Goal: Transaction & Acquisition: Purchase product/service

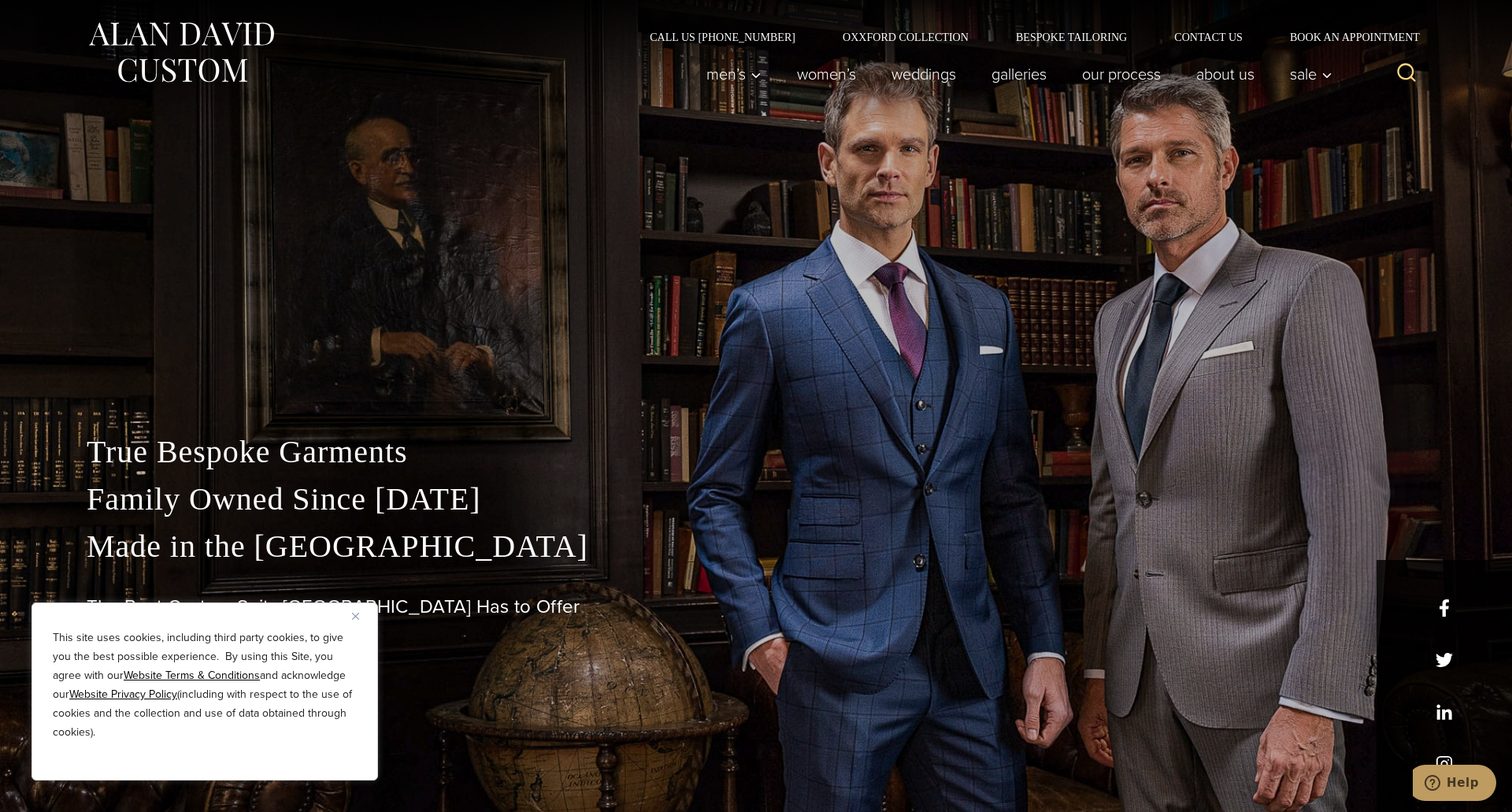
click at [357, 613] on img "Close" at bounding box center [356, 616] width 7 height 7
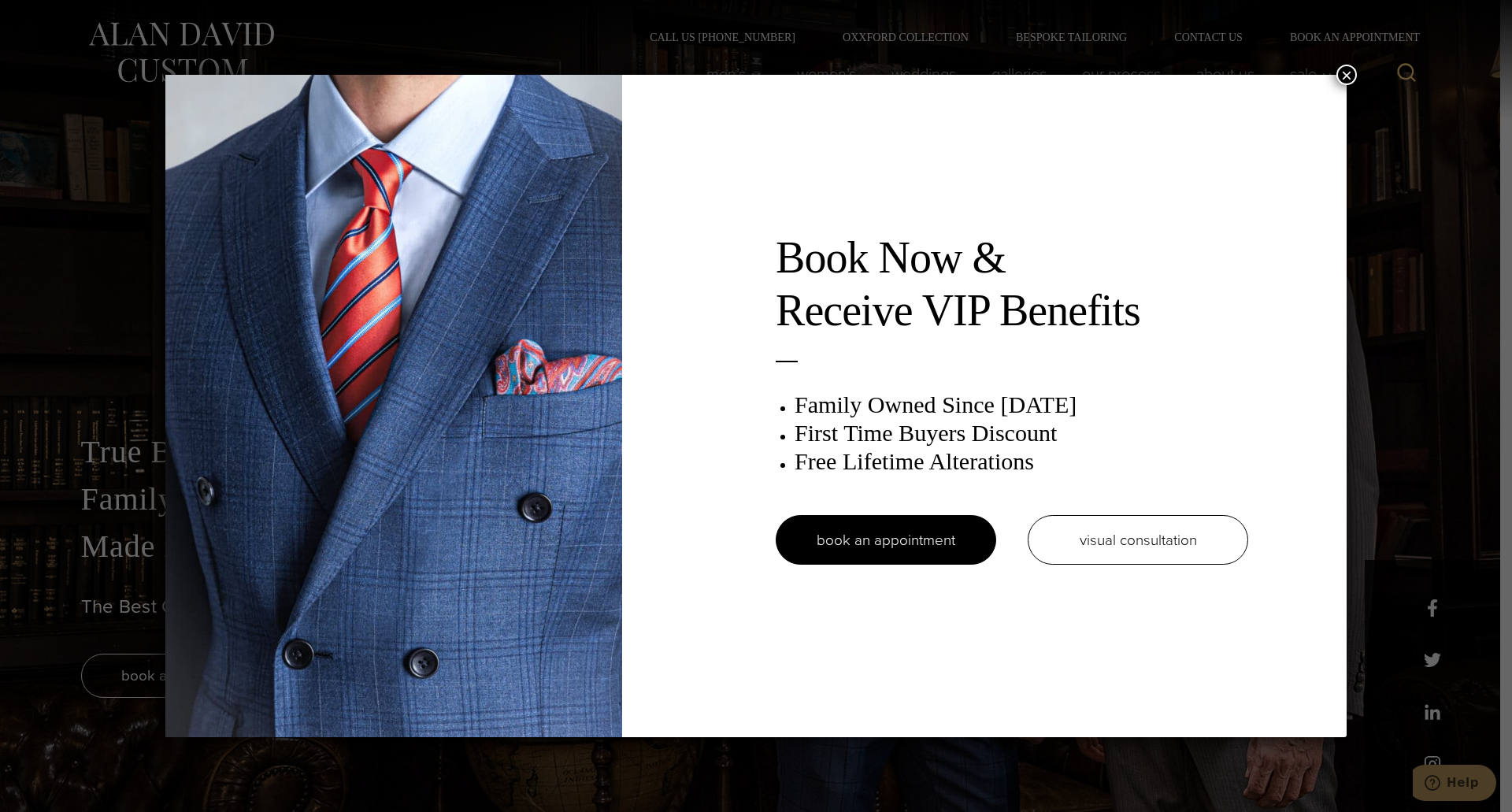
click at [1341, 68] on button "×" at bounding box center [1347, 75] width 21 height 21
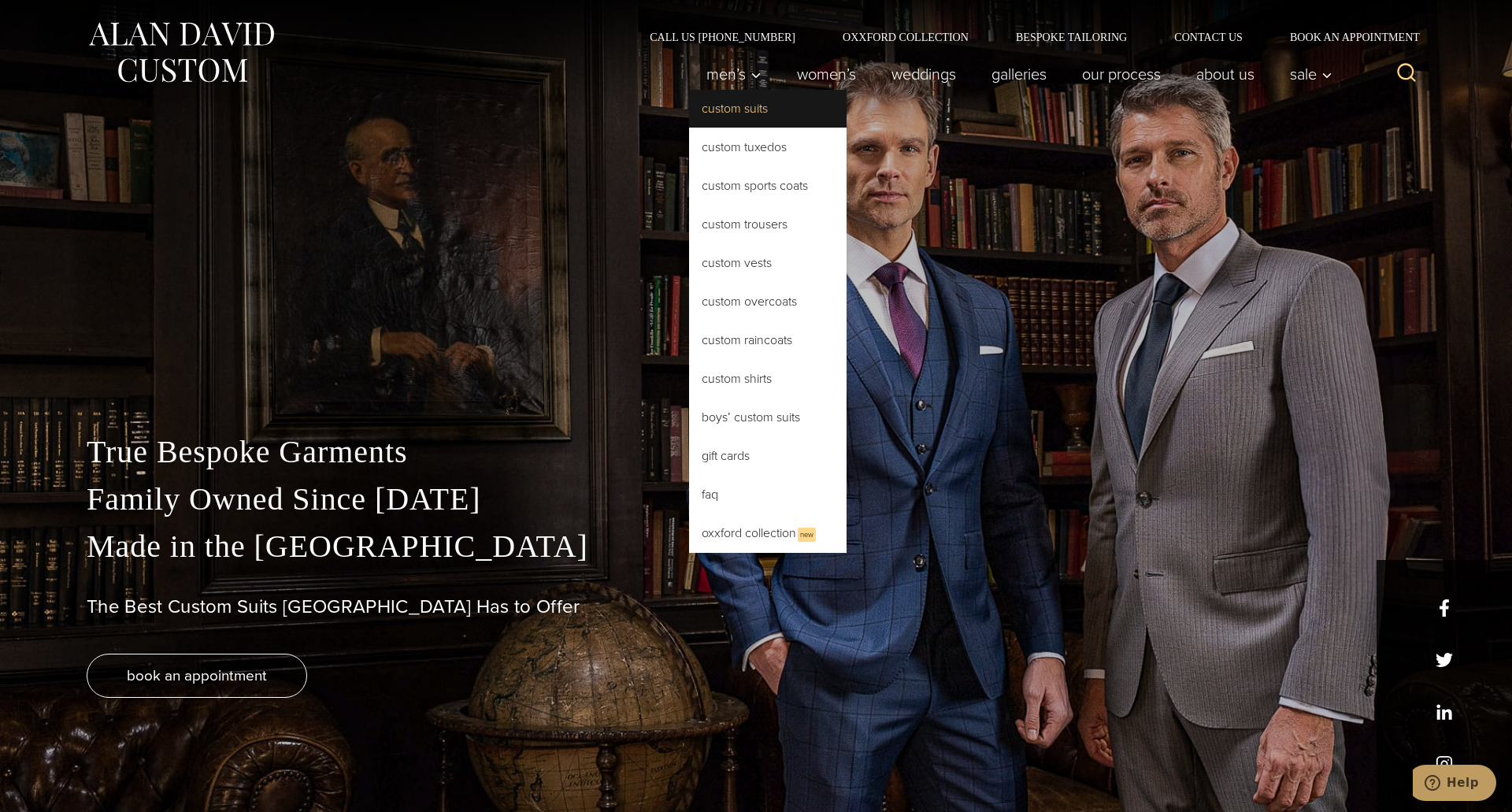
click at [737, 110] on link "Custom Suits" at bounding box center [768, 108] width 157 height 38
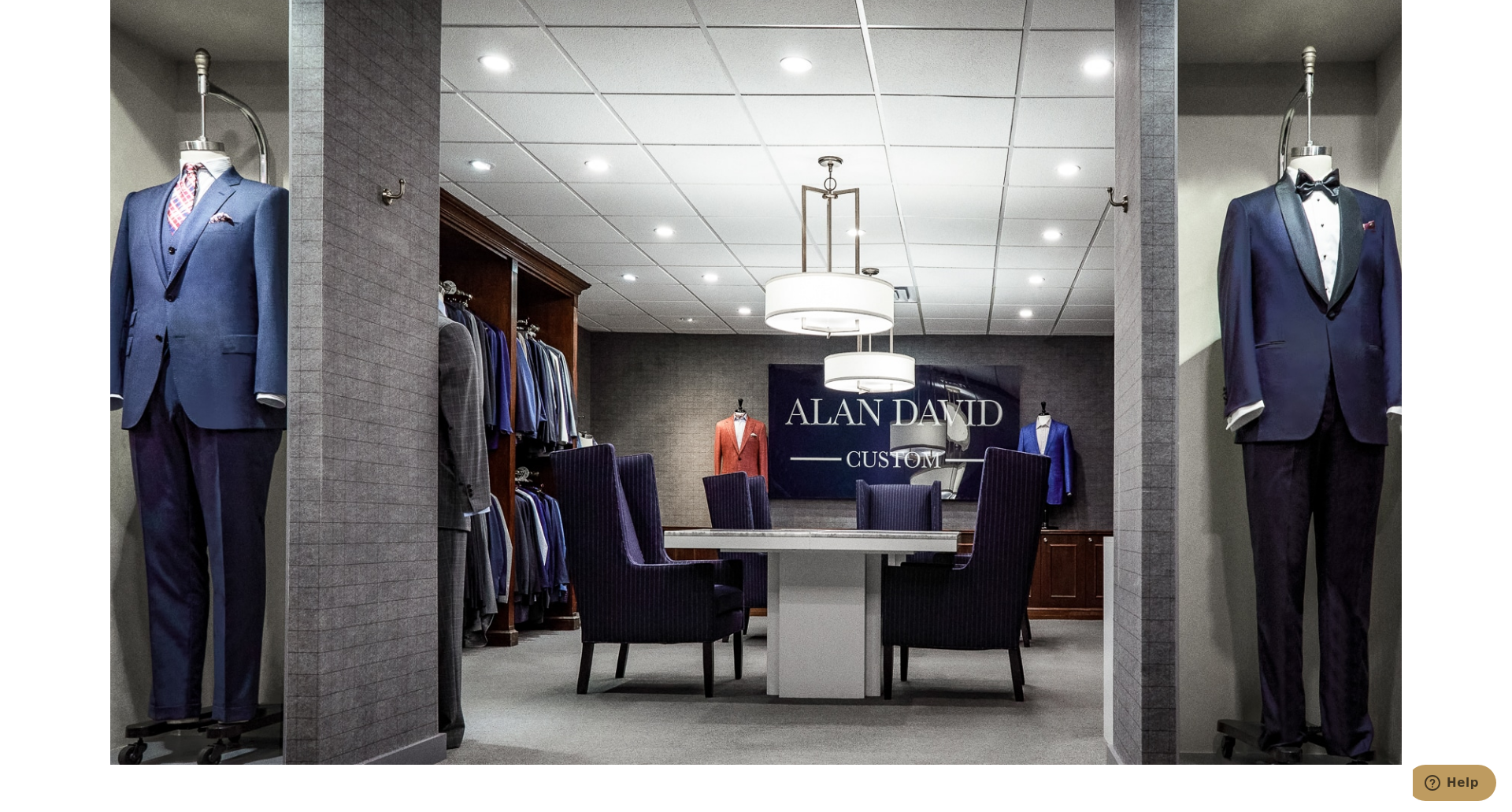
scroll to position [10150, 0]
